Goal: Task Accomplishment & Management: Use online tool/utility

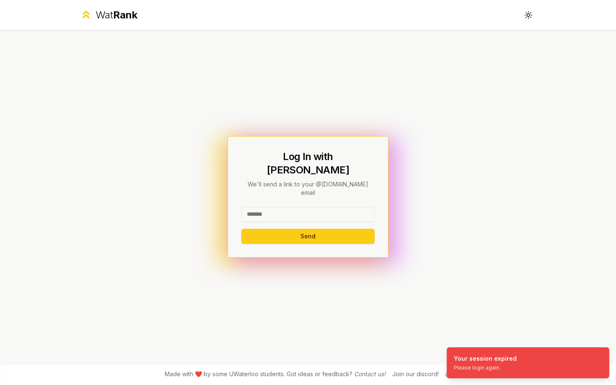
click at [346, 207] on input at bounding box center [308, 214] width 133 height 15
type input "******"
click at [242, 229] on button "Send" at bounding box center [308, 236] width 133 height 15
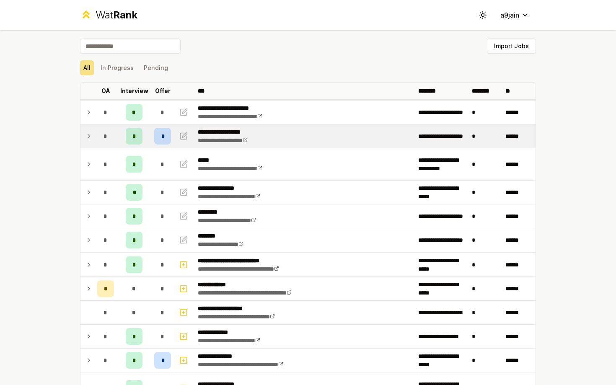
click at [88, 136] on icon at bounding box center [89, 136] width 7 height 10
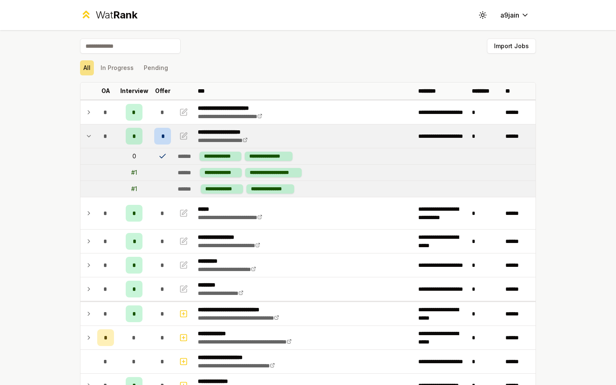
click at [88, 136] on icon at bounding box center [89, 136] width 7 height 10
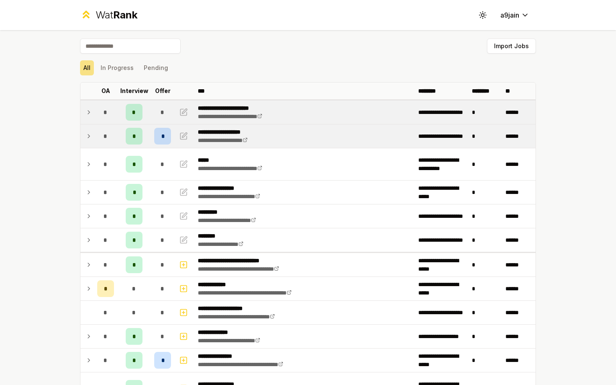
click at [88, 119] on td at bounding box center [87, 112] width 13 height 23
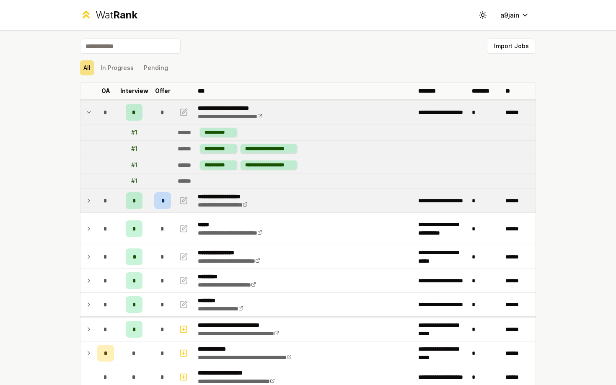
click at [88, 119] on td at bounding box center [87, 112] width 13 height 23
